Goal: Task Accomplishment & Management: Manage account settings

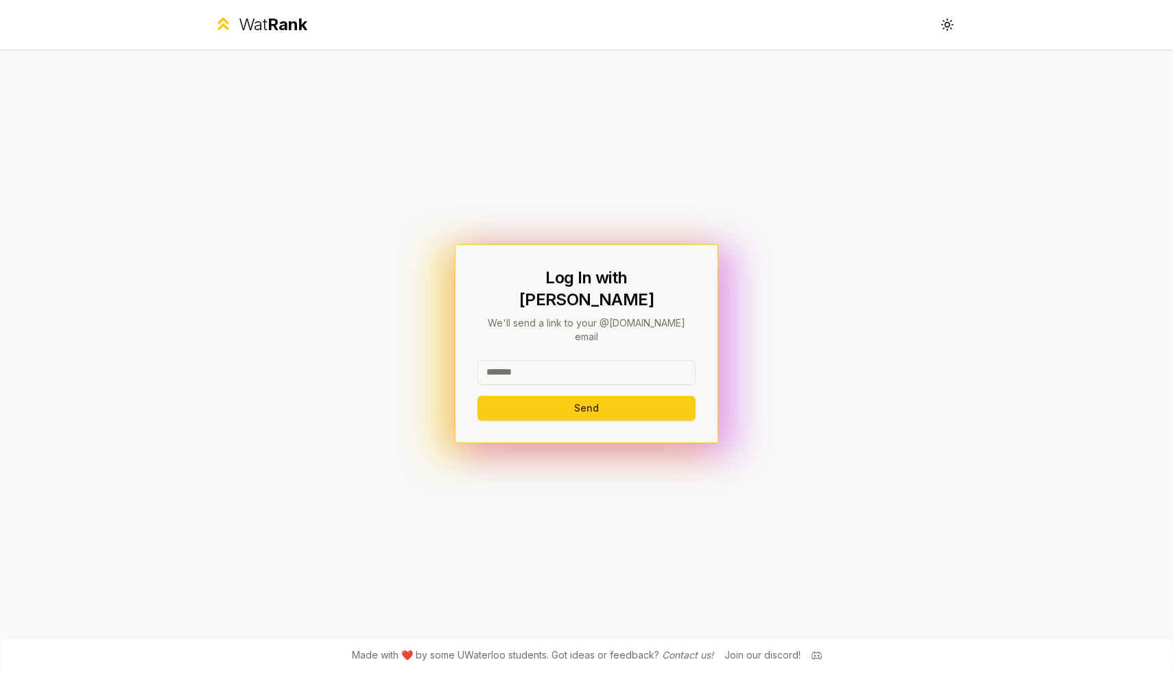
click at [508, 360] on input at bounding box center [586, 372] width 218 height 25
click at [523, 302] on h1 "Log In with [PERSON_NAME]" at bounding box center [586, 289] width 218 height 44
drag, startPoint x: 532, startPoint y: 289, endPoint x: 676, endPoint y: 320, distance: 146.7
click at [674, 320] on div "Log In with WatIAM We'll send a link to your @[DOMAIN_NAME] email" at bounding box center [586, 305] width 218 height 77
click at [945, 28] on icon at bounding box center [946, 24] width 13 height 13
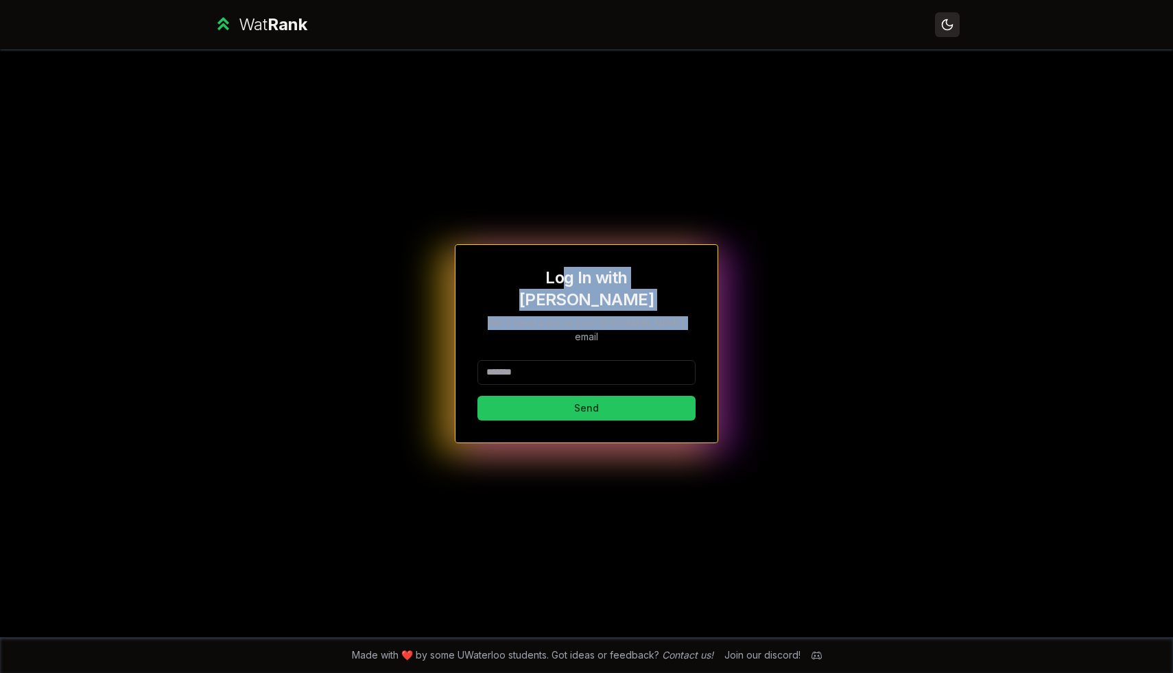
click at [945, 28] on icon at bounding box center [948, 25] width 10 height 10
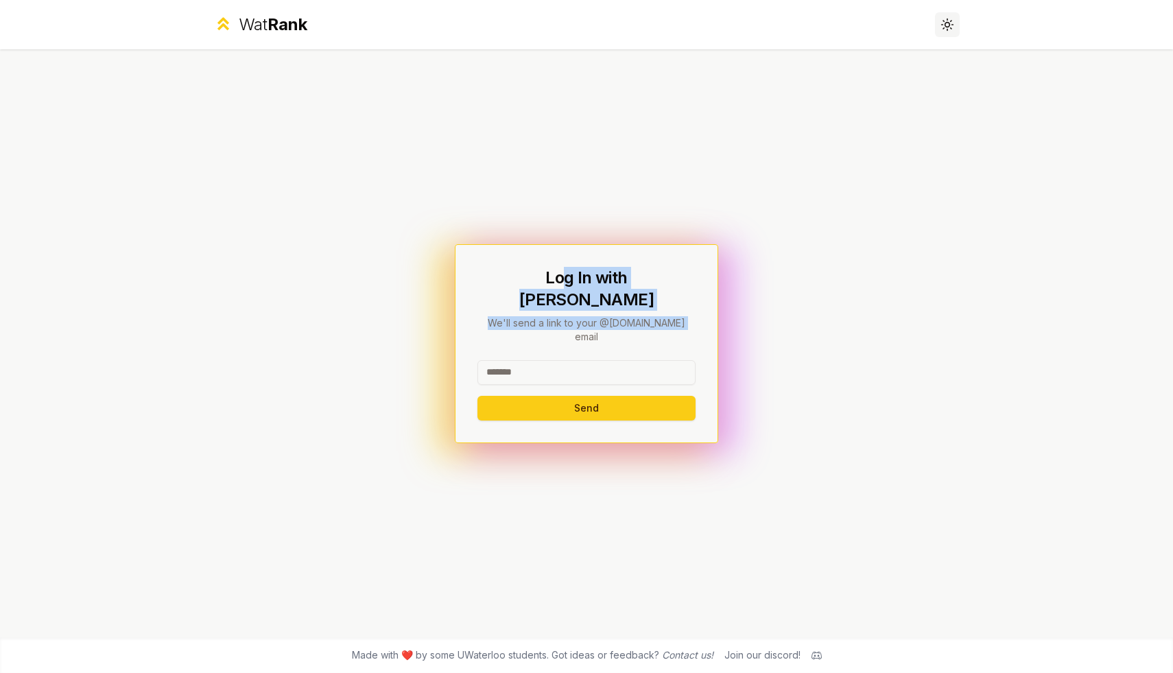
click at [945, 28] on icon at bounding box center [946, 24] width 13 height 13
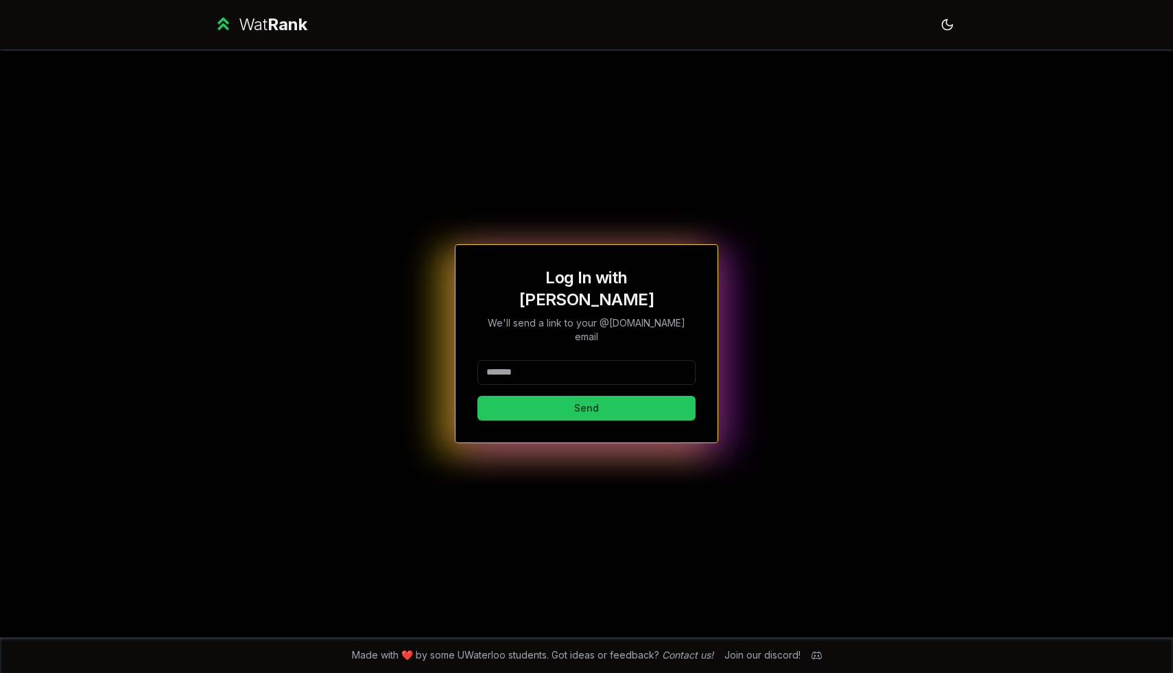
click at [935, 71] on div "Log In with WatIAM We'll send a link to your @[DOMAIN_NAME] email Send" at bounding box center [586, 343] width 790 height 588
click at [950, 23] on icon at bounding box center [946, 24] width 13 height 13
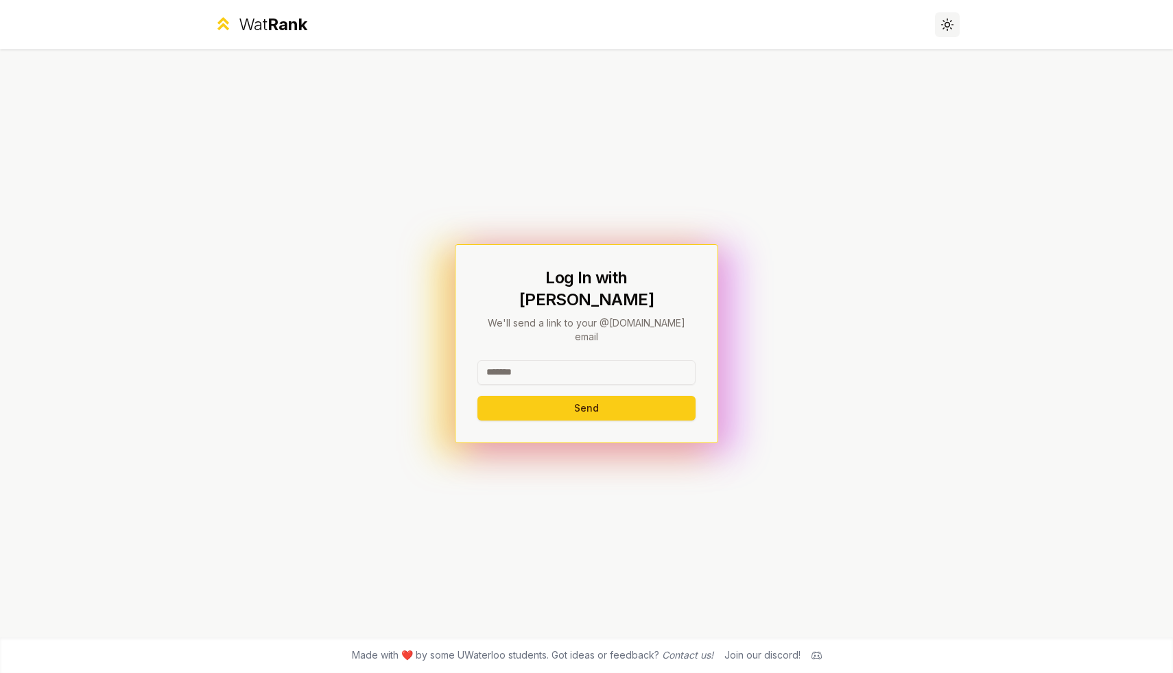
click at [950, 23] on icon at bounding box center [946, 24] width 13 height 13
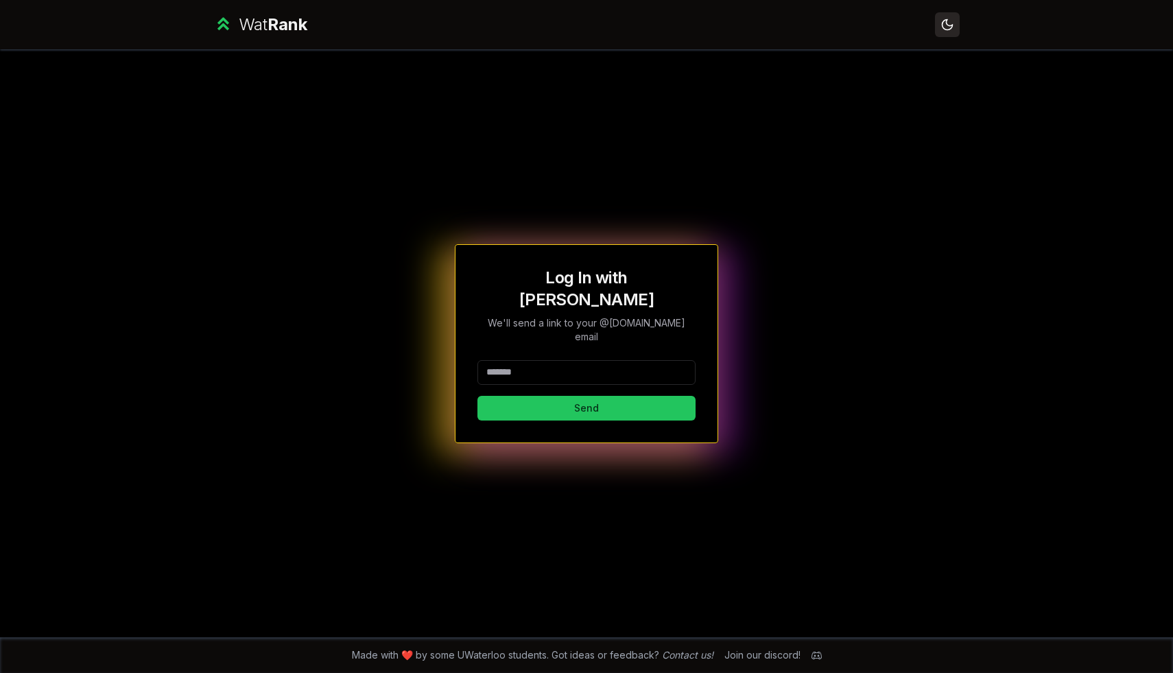
click at [947, 24] on icon at bounding box center [946, 24] width 13 height 13
